Goal: Check status: Check status

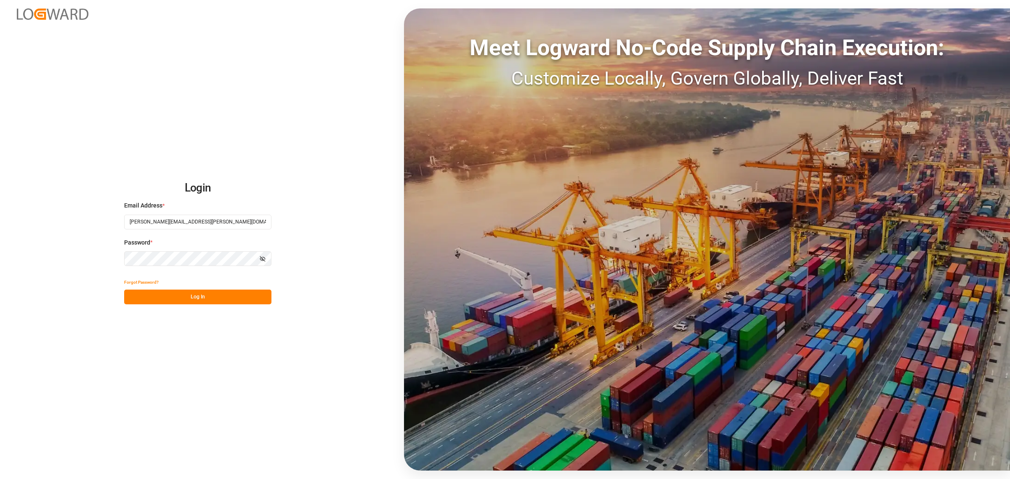
click at [267, 148] on div "Login Email Address * [PERSON_NAME][EMAIL_ADDRESS][PERSON_NAME][DOMAIN_NAME] Pa…" at bounding box center [505, 239] width 1010 height 479
click at [189, 293] on button "Log In" at bounding box center [197, 297] width 147 height 15
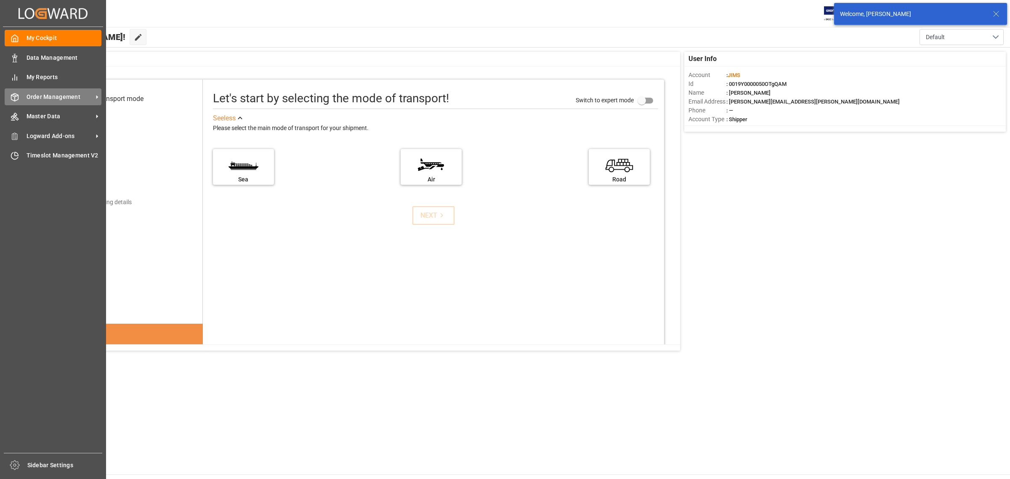
click at [22, 100] on div "Order Management Order Management" at bounding box center [53, 96] width 97 height 16
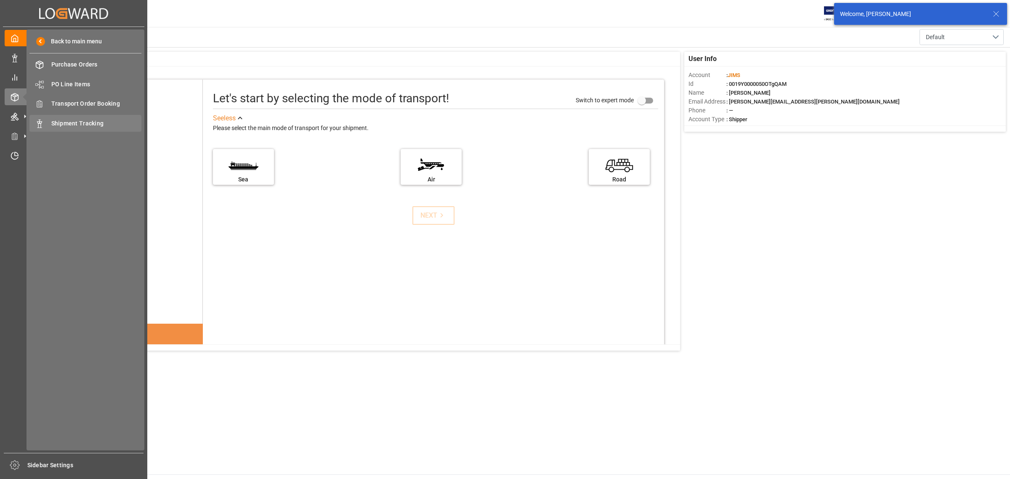
click at [62, 116] on div "Shipment Tracking Shipment Tracking" at bounding box center [85, 123] width 112 height 16
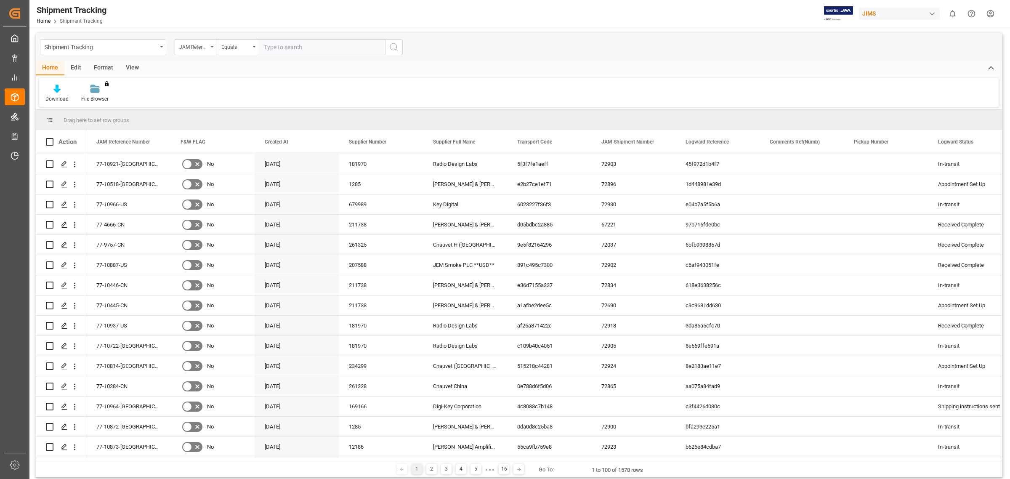
click at [279, 44] on input "text" at bounding box center [322, 47] width 126 height 16
type input "77-10243-BE"
click at [397, 50] on icon "search button" at bounding box center [394, 47] width 10 height 10
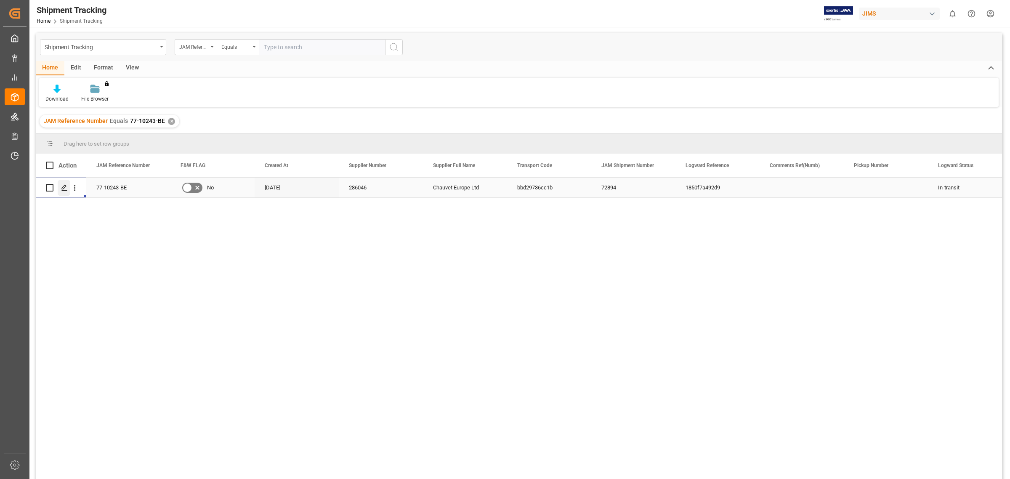
click at [62, 188] on icon "Press SPACE to select this row." at bounding box center [64, 187] width 7 height 7
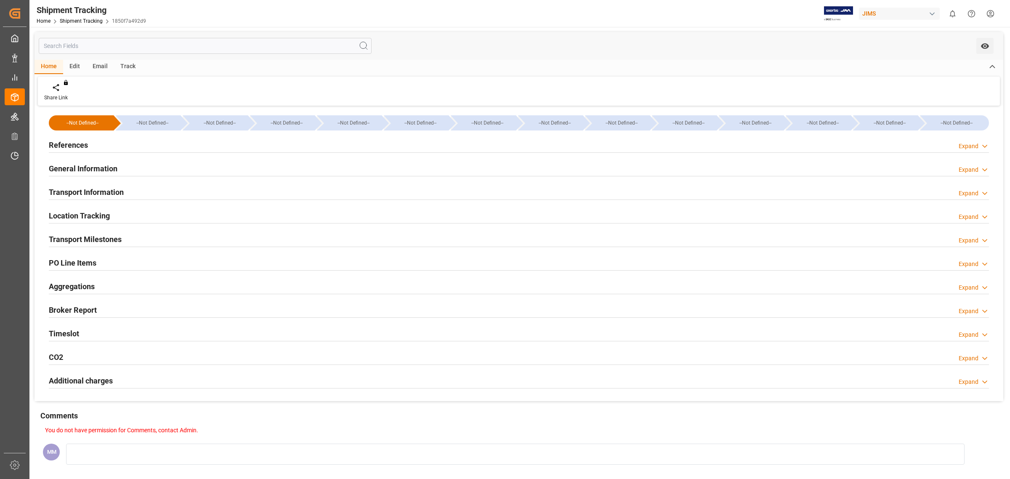
click at [288, 165] on div "General Information Expand" at bounding box center [519, 168] width 941 height 16
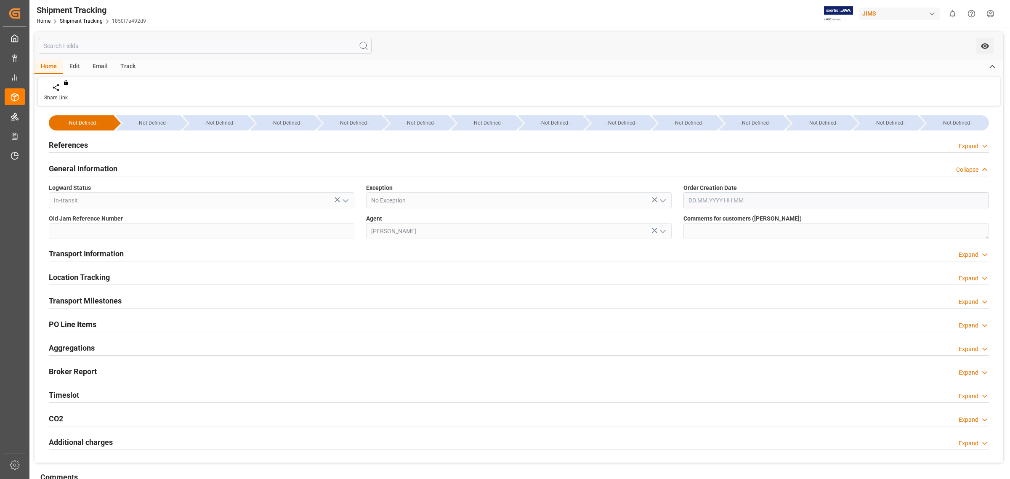
click at [288, 165] on div "General Information Collapse" at bounding box center [519, 168] width 941 height 16
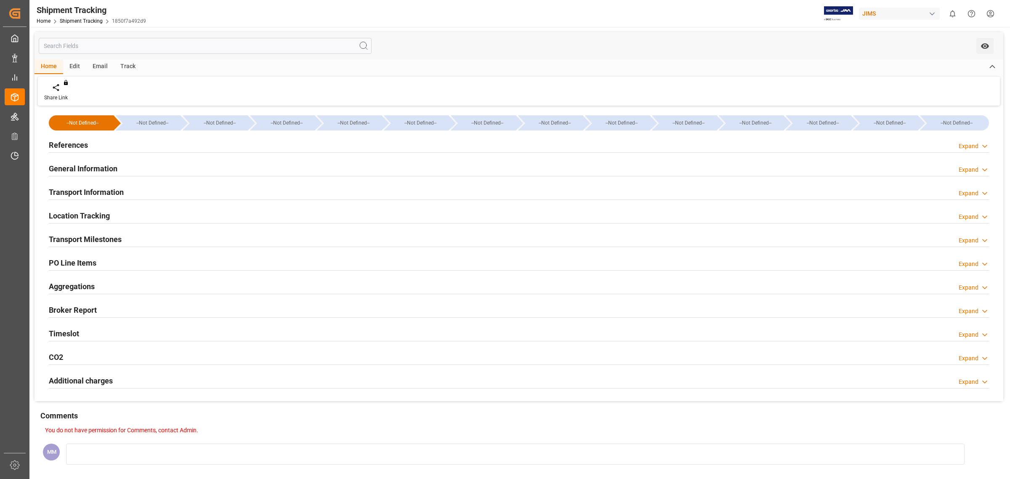
click at [270, 146] on div "References Expand" at bounding box center [519, 144] width 941 height 16
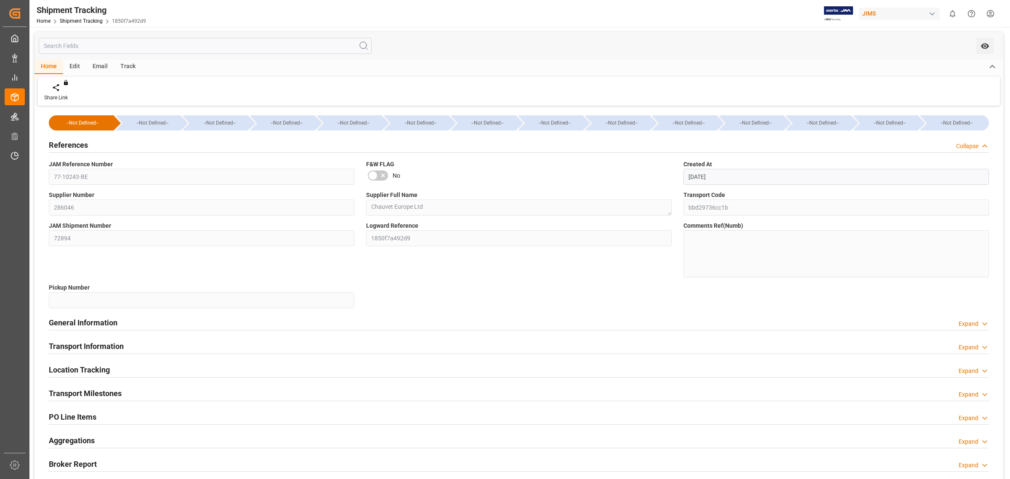
click at [270, 144] on div "References Collapse" at bounding box center [519, 144] width 941 height 16
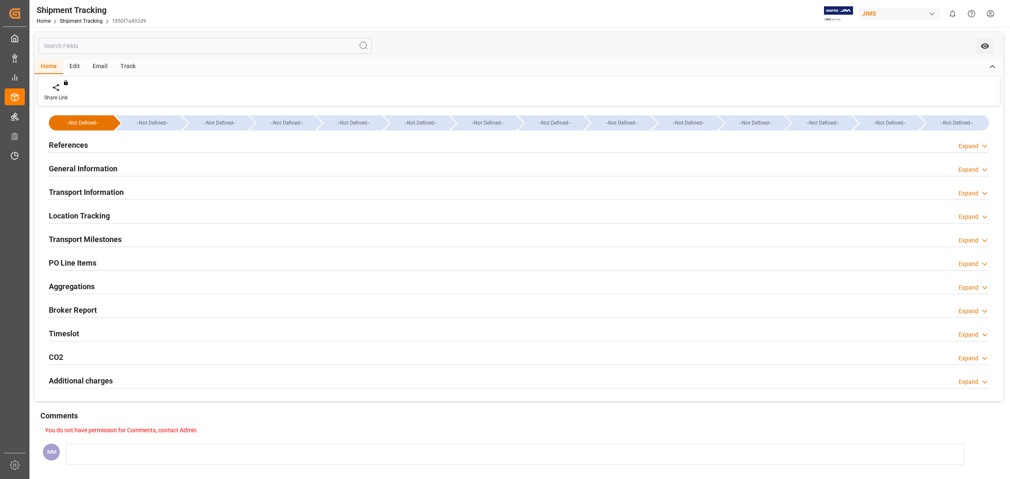
click at [177, 194] on div "Transport Information Expand" at bounding box center [519, 192] width 941 height 16
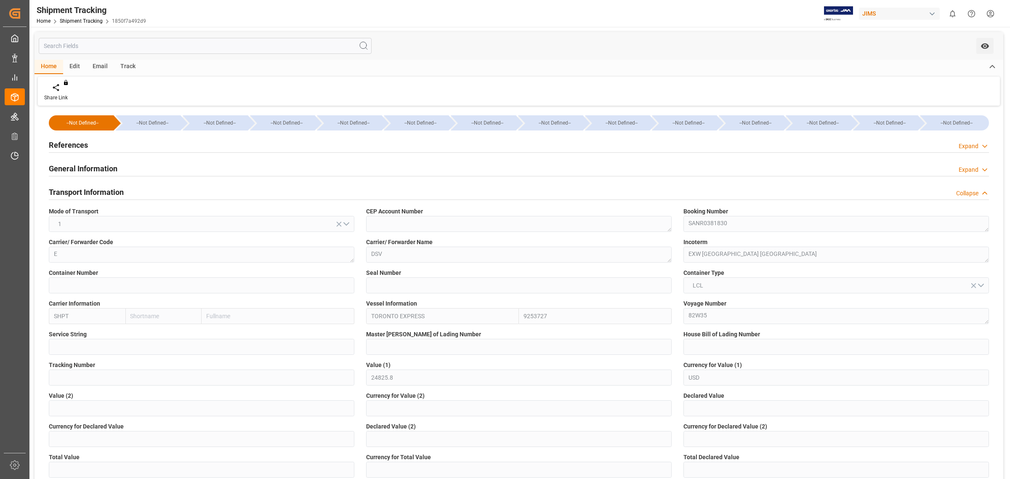
click at [177, 194] on div "Transport Information Collapse" at bounding box center [519, 192] width 941 height 16
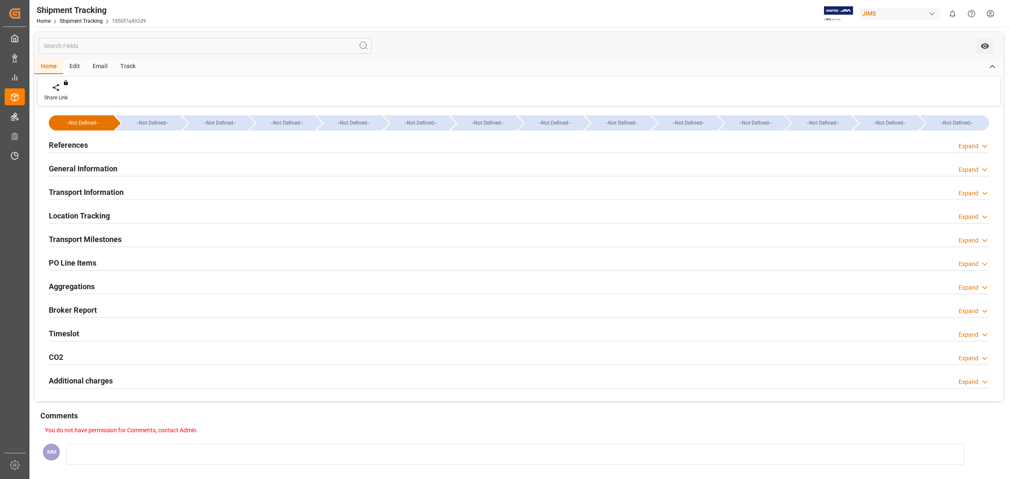
click at [133, 234] on div "Transport Milestones Expand" at bounding box center [519, 239] width 941 height 16
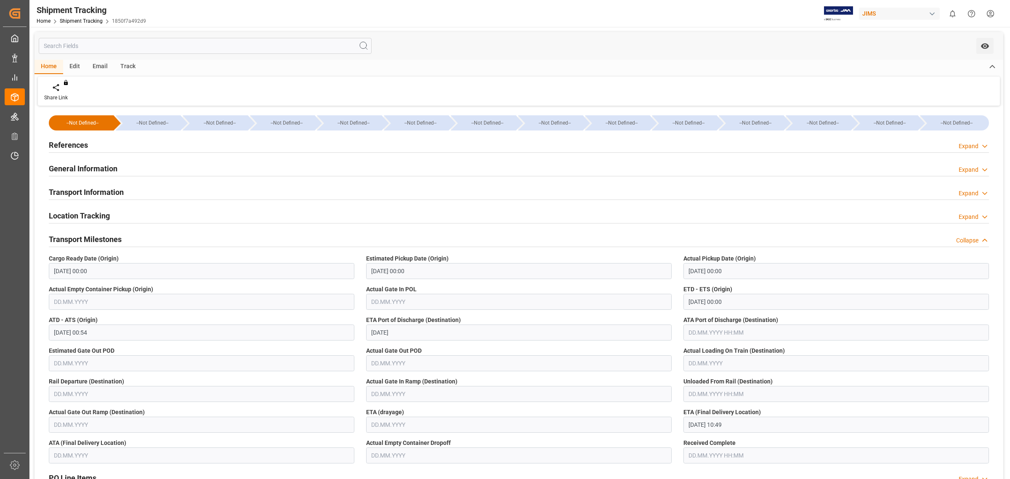
click at [103, 238] on h2 "Transport Milestones" at bounding box center [85, 239] width 73 height 11
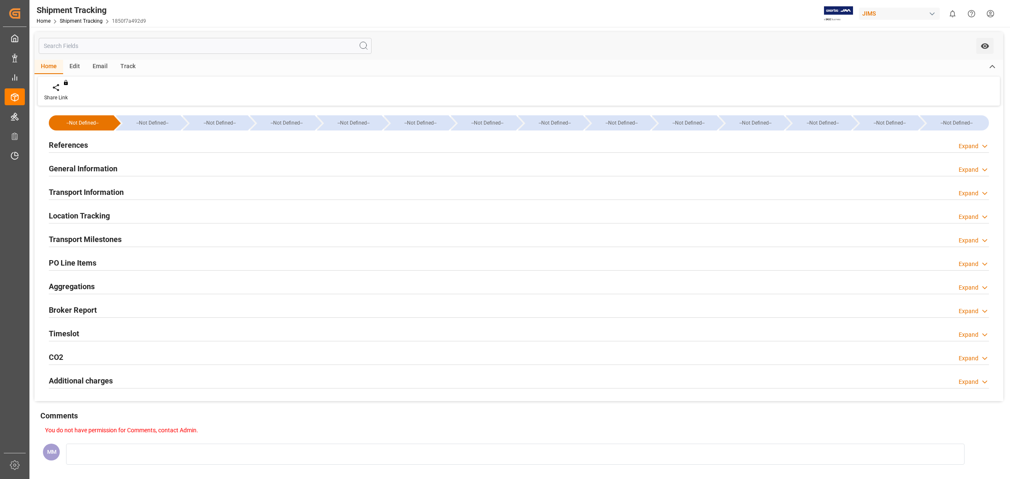
click at [80, 327] on div "Timeslot Expand" at bounding box center [519, 333] width 941 height 16
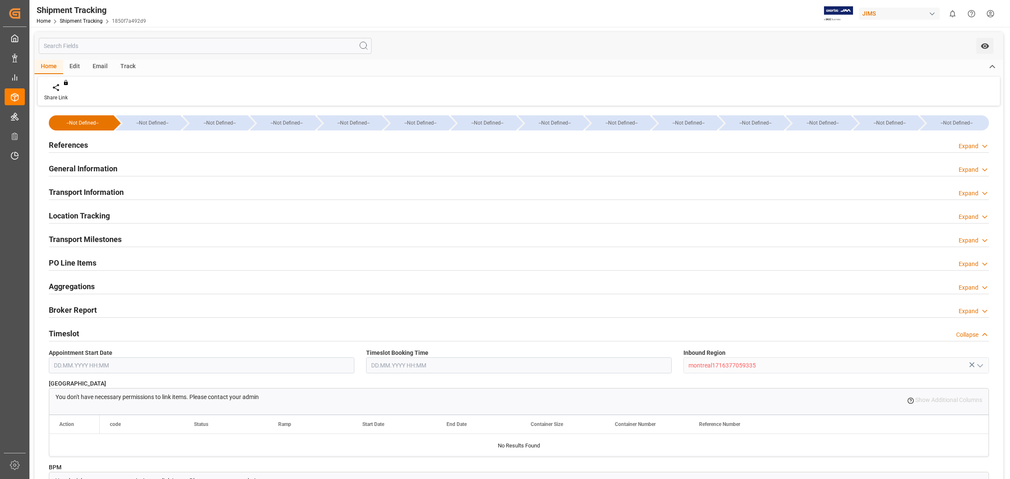
click at [80, 327] on div "Timeslot Collapse" at bounding box center [519, 333] width 941 height 16
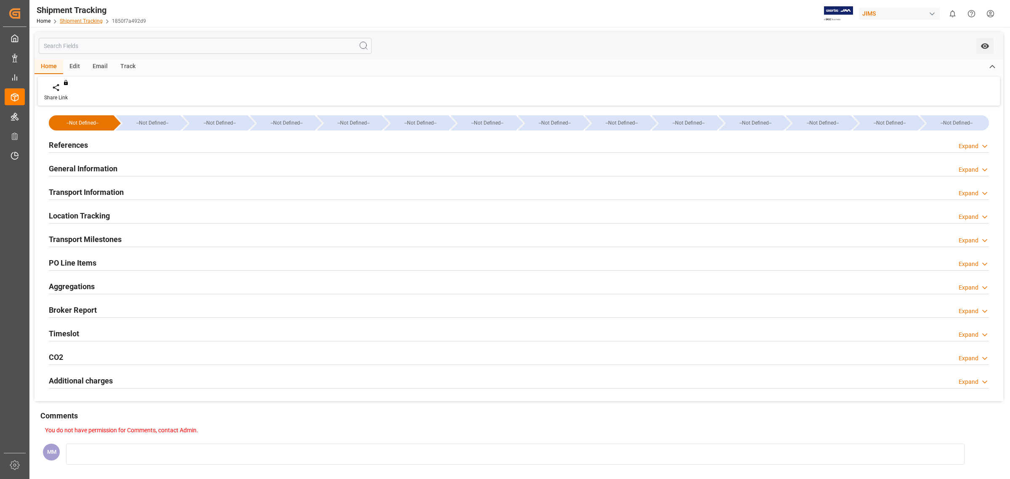
click at [91, 20] on link "Shipment Tracking" at bounding box center [81, 21] width 43 height 6
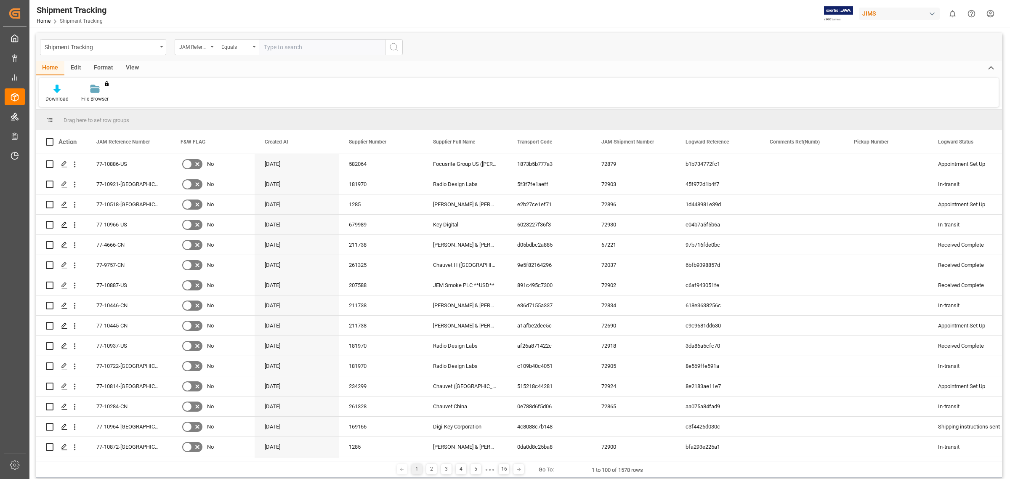
click at [293, 49] on input "text" at bounding box center [322, 47] width 126 height 16
type input "77-10473-CN"
click at [398, 48] on icon "search button" at bounding box center [394, 47] width 10 height 10
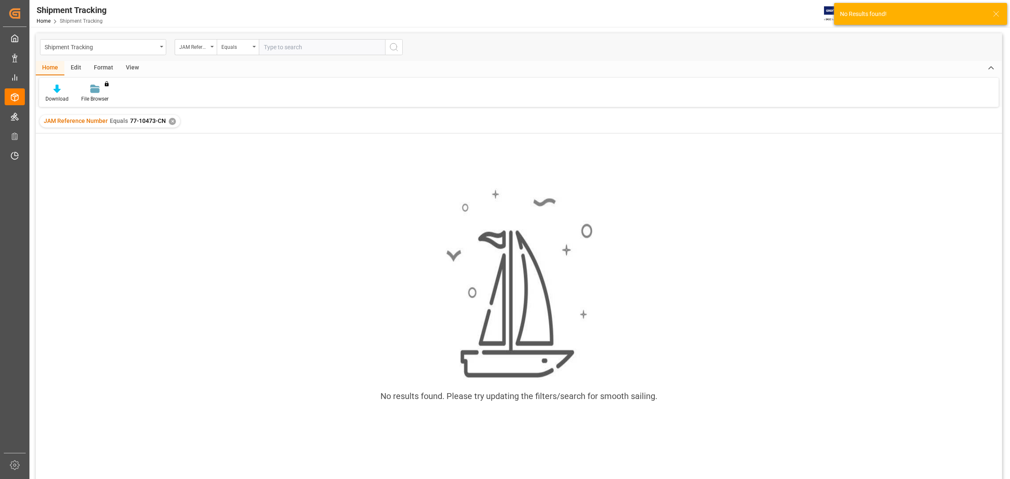
click at [315, 47] on input "text" at bounding box center [322, 47] width 126 height 16
drag, startPoint x: 88, startPoint y: 277, endPoint x: 112, endPoint y: 74, distance: 203.9
click at [91, 272] on div "No results found. Please try updating the filters/search for smooth sailing." at bounding box center [519, 299] width 967 height 236
